Goal: Transaction & Acquisition: Obtain resource

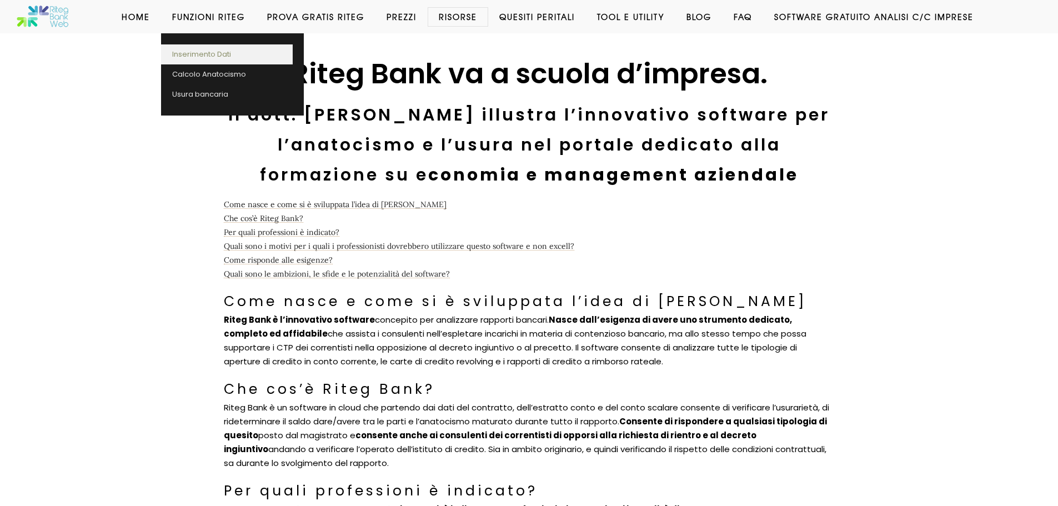
click at [209, 55] on link "Inserimento Dati" at bounding box center [227, 54] width 132 height 20
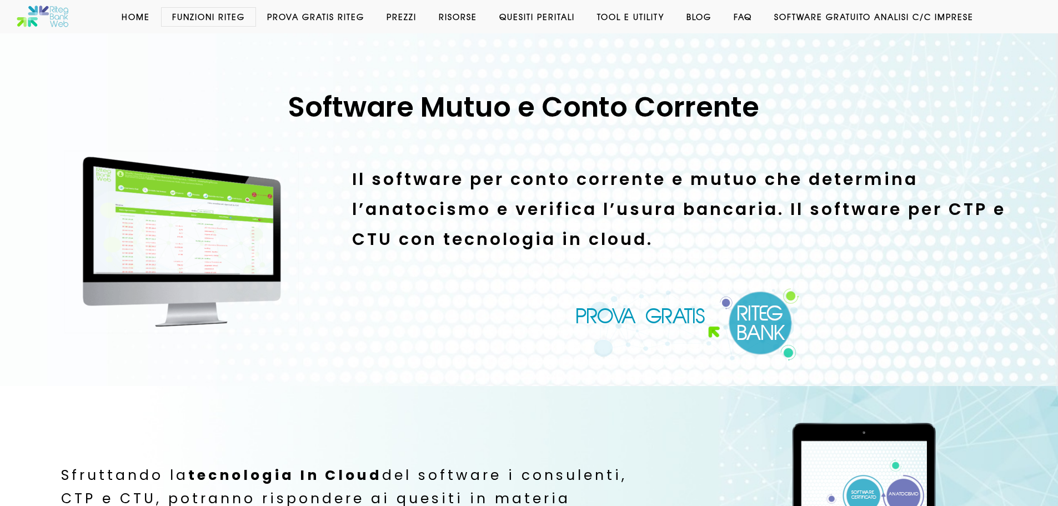
click at [396, 15] on link "Prezzi" at bounding box center [402, 16] width 52 height 11
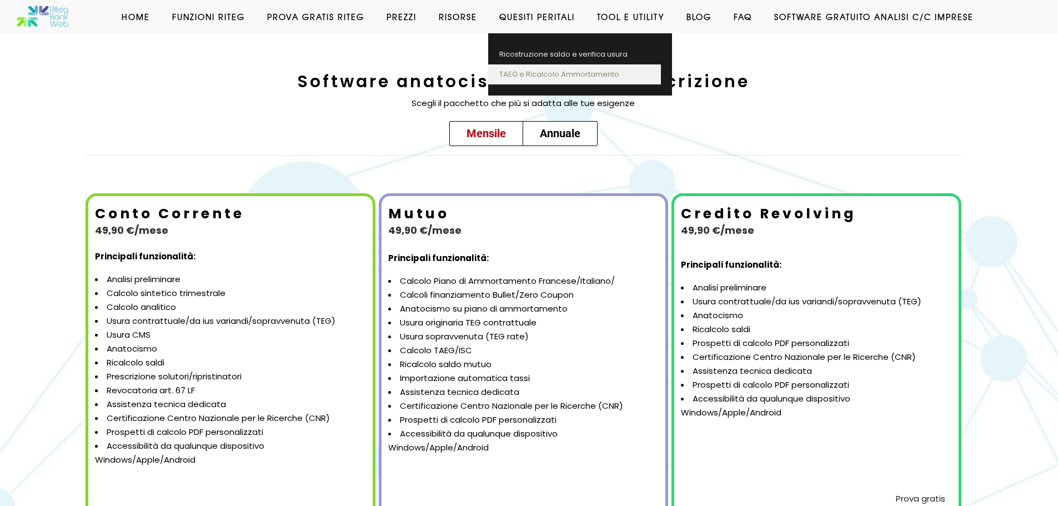
click at [526, 72] on link "TAEG e Ricalcolo Ammortamento" at bounding box center [574, 74] width 173 height 20
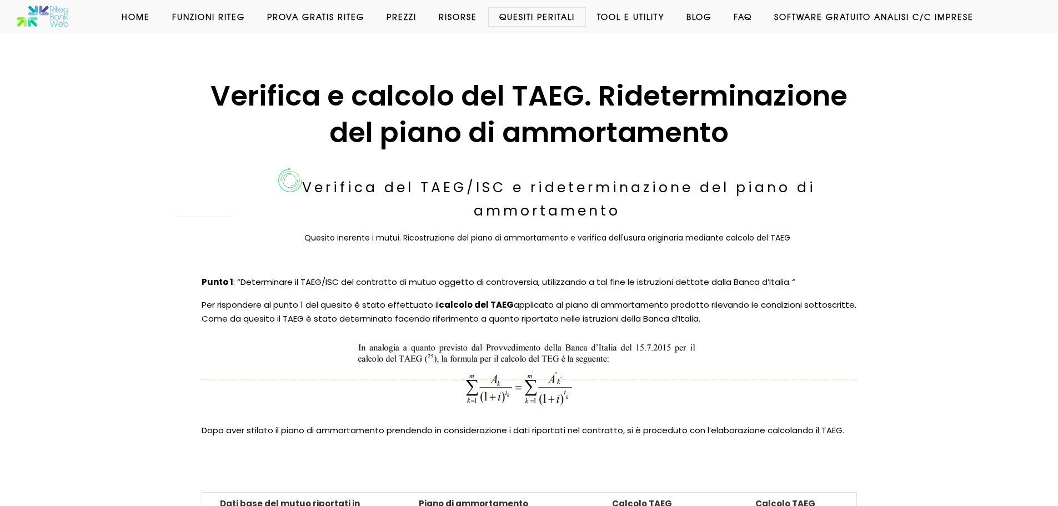
click at [294, 16] on link "Prova Gratis Riteg" at bounding box center [315, 16] width 119 height 11
